Goal: Information Seeking & Learning: Find specific fact

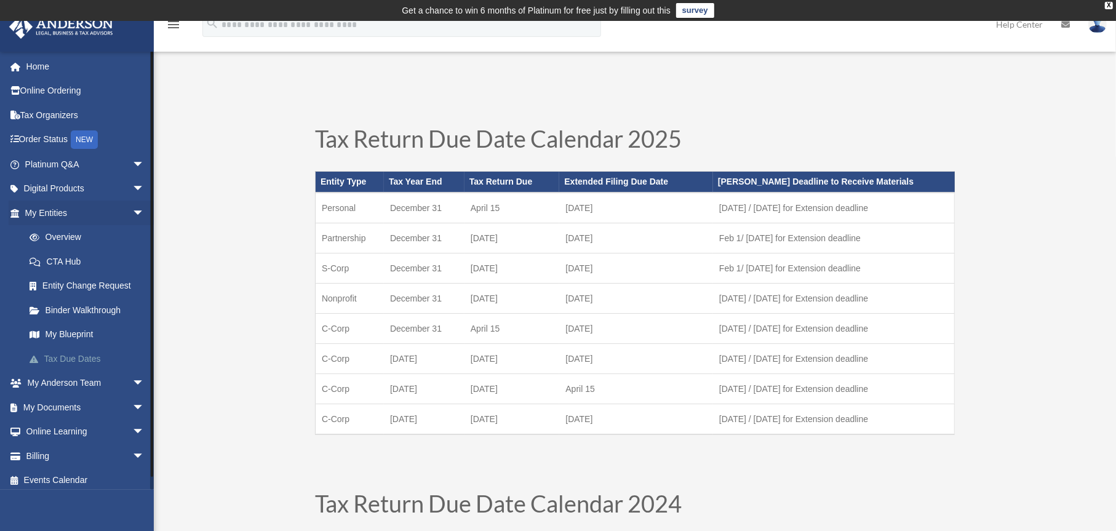
click at [74, 354] on link "Tax Due Dates" at bounding box center [90, 358] width 146 height 25
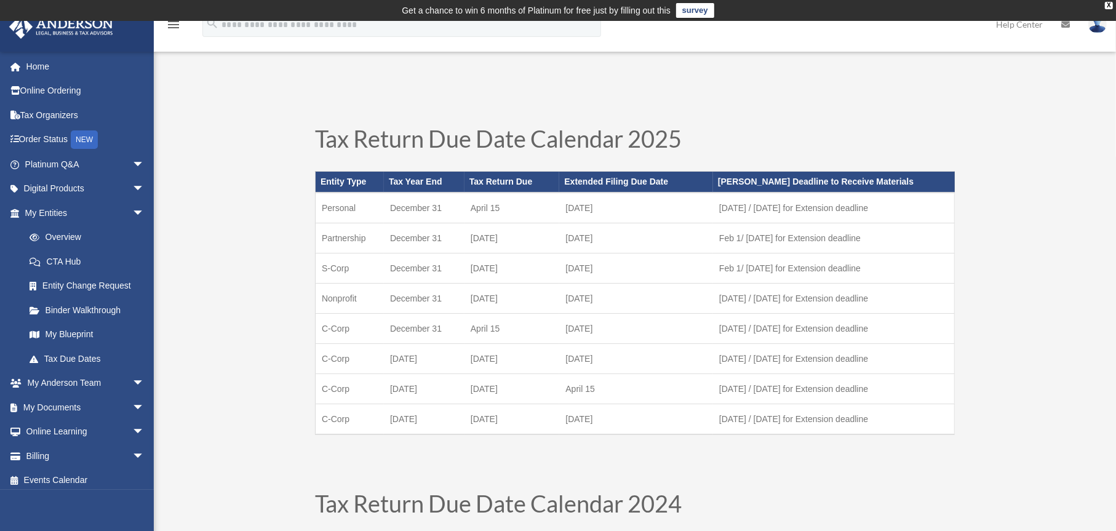
click at [303, 147] on div "Tax Return Due Date Calendar 2025 Entity Type Tax Year End Tax Return Due Exten…" at bounding box center [635, 296] width 664 height 365
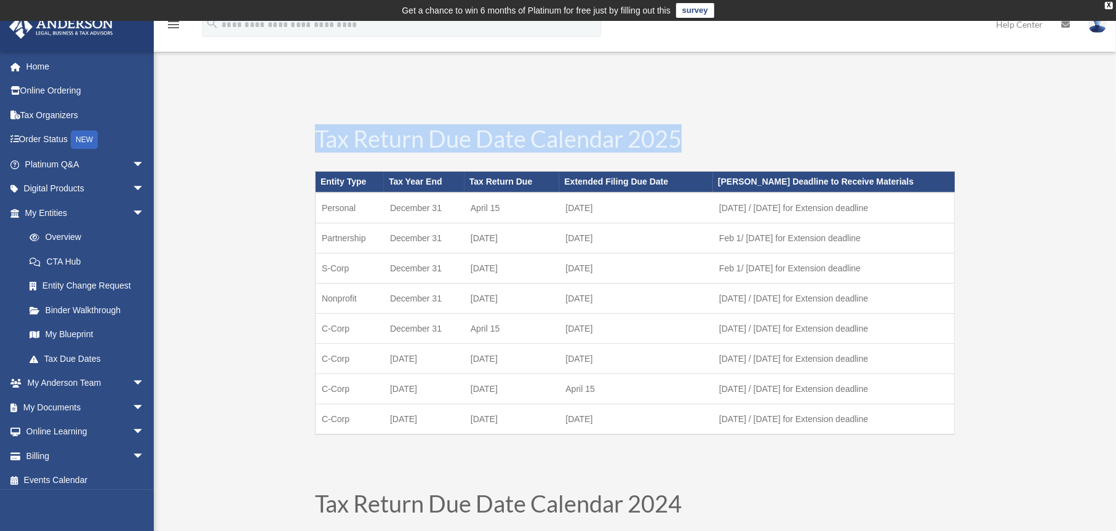
click at [303, 147] on div "Tax Return Due Date Calendar 2025 Entity Type Tax Year End Tax Return Due Exten…" at bounding box center [635, 296] width 664 height 365
